Goal: Obtain resource: Obtain resource

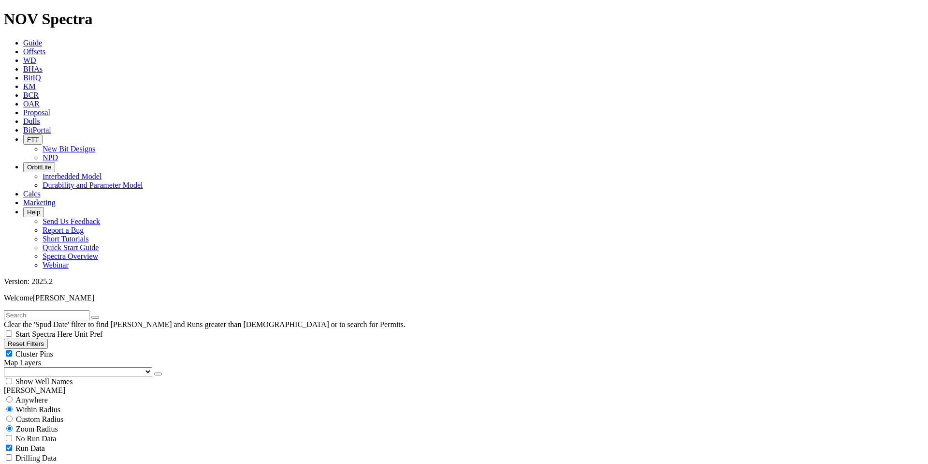
scroll to position [20901, 0]
click at [31, 338] on button "Reset Filters" at bounding box center [26, 343] width 44 height 10
checkbox input "true"
select select
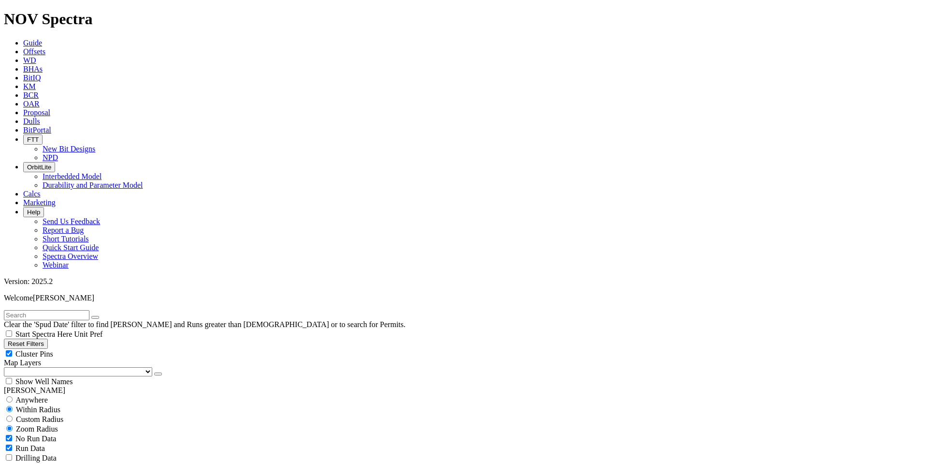
select select
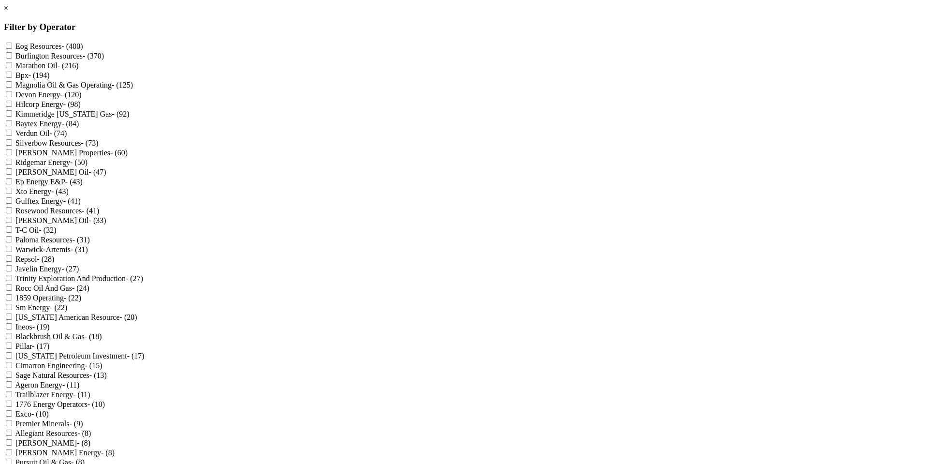
click at [12, 44] on Resources "Eog Resources - (400)" at bounding box center [9, 46] width 6 height 6
checkbox Resources "true"
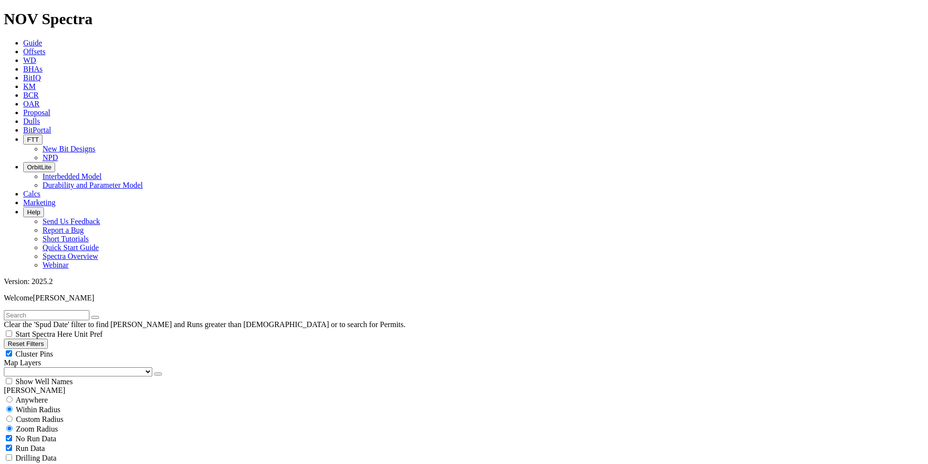
scroll to position [702, 0]
